Goal: Transaction & Acquisition: Purchase product/service

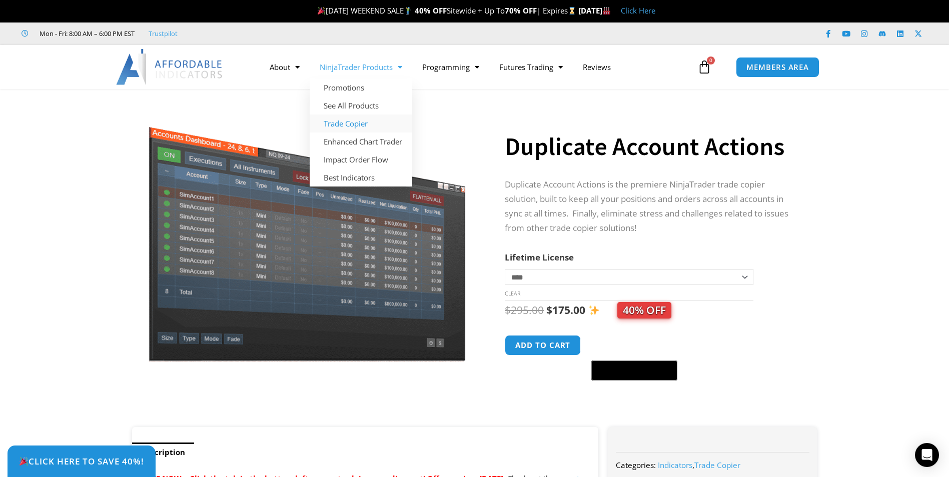
click at [355, 123] on link "Trade Copier" at bounding box center [361, 124] width 103 height 18
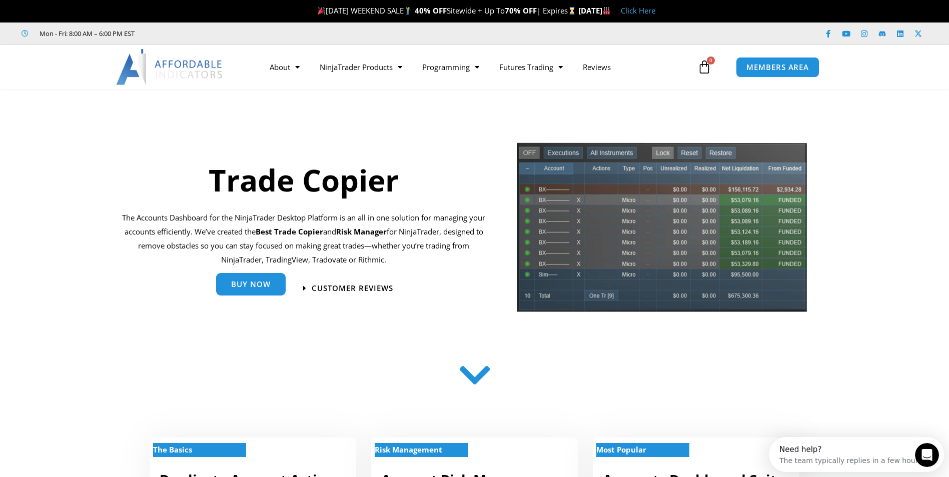
click at [256, 288] on span "Buy Now" at bounding box center [251, 285] width 40 height 8
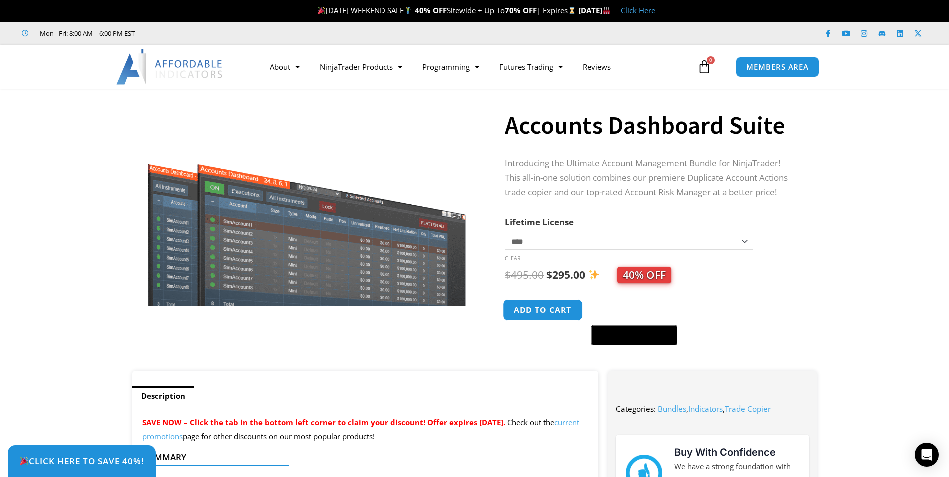
click at [553, 307] on button "Add to cart" at bounding box center [543, 311] width 80 height 22
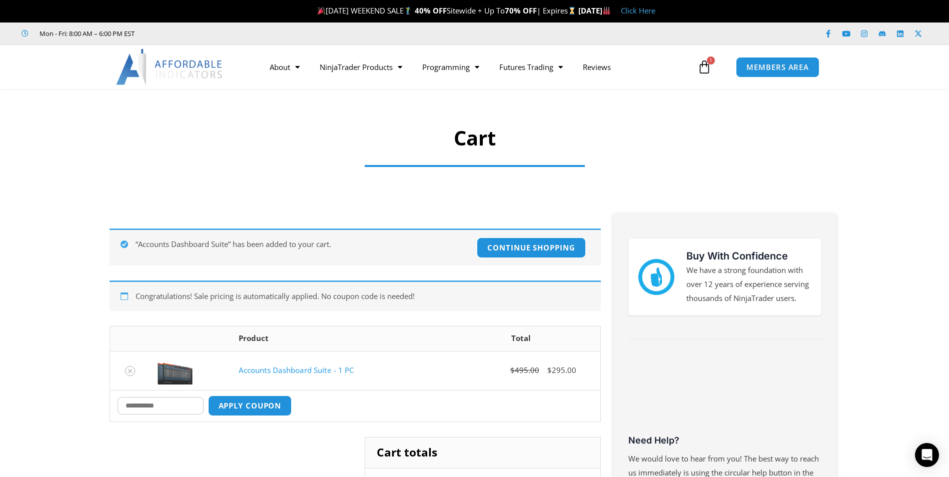
click at [157, 408] on input "Coupon:" at bounding box center [161, 406] width 86 height 18
type input "****"
click at [250, 409] on button "Apply coupon" at bounding box center [250, 406] width 88 height 22
